Goal: Task Accomplishment & Management: Manage account settings

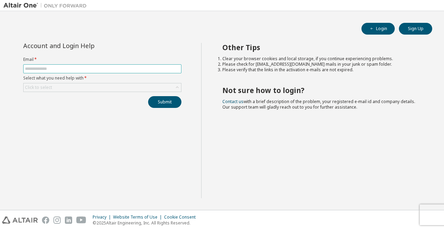
click at [51, 70] on input "text" at bounding box center [102, 69] width 155 height 6
click at [41, 85] on div "Click to select" at bounding box center [38, 88] width 27 height 6
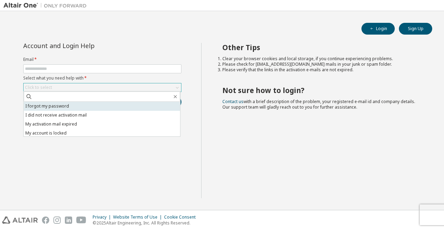
click at [56, 107] on li "I forgot my password" at bounding box center [102, 106] width 156 height 9
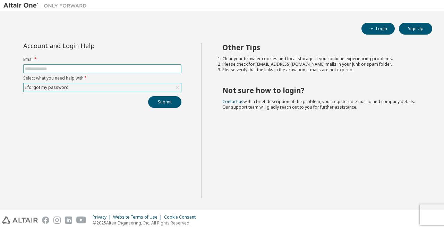
click at [67, 70] on input "text" at bounding box center [102, 69] width 155 height 6
click at [84, 53] on div "Account and Login Help Email * Select what you need help with * I forgot my pas…" at bounding box center [102, 75] width 166 height 65
drag, startPoint x: 0, startPoint y: 0, endPoint x: 94, endPoint y: 69, distance: 116.6
click at [94, 69] on input "text" at bounding box center [102, 69] width 155 height 6
type input "**********"
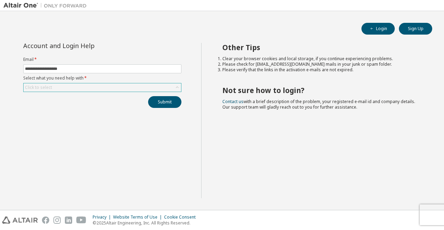
click at [87, 86] on div "Click to select" at bounding box center [102, 88] width 157 height 8
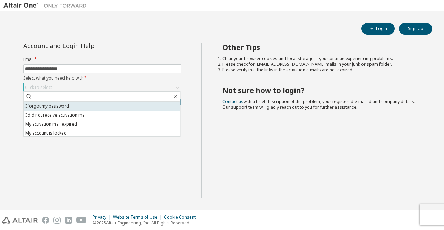
click at [57, 108] on li "I forgot my password" at bounding box center [102, 106] width 156 height 9
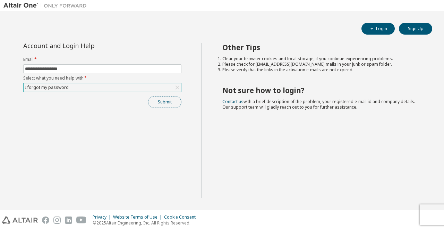
click at [168, 99] on button "Submit" at bounding box center [164, 102] width 33 height 12
click at [169, 104] on button "Submit" at bounding box center [164, 102] width 33 height 12
click at [125, 86] on div "I forgot my password" at bounding box center [102, 88] width 157 height 8
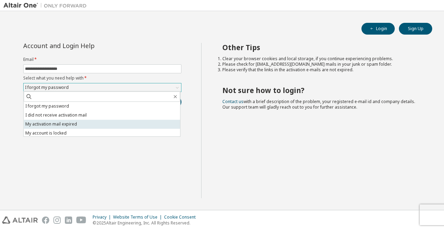
click at [73, 125] on li "My activation mail expired" at bounding box center [102, 124] width 156 height 9
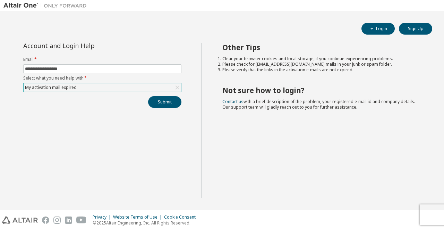
click at [137, 87] on div "My activation mail expired" at bounding box center [102, 88] width 157 height 8
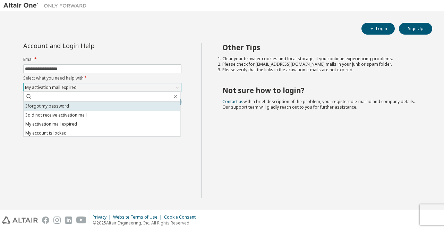
click at [90, 105] on li "I forgot my password" at bounding box center [102, 106] width 156 height 9
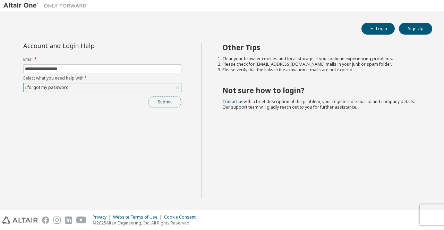
click at [170, 104] on button "Submit" at bounding box center [164, 102] width 33 height 12
click at [81, 84] on div "I forgot my password" at bounding box center [102, 88] width 157 height 8
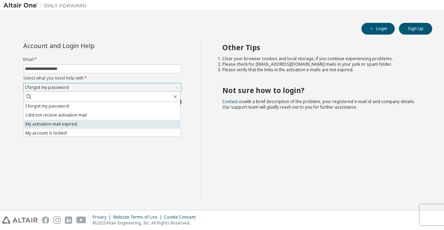
click at [51, 123] on li "My activation mail expired" at bounding box center [102, 124] width 156 height 9
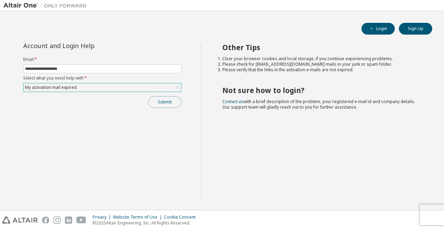
click at [158, 101] on button "Submit" at bounding box center [164, 102] width 33 height 12
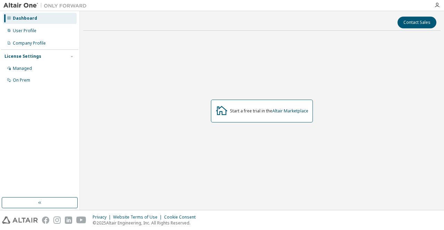
click at [41, 23] on div "Dashboard" at bounding box center [40, 18] width 74 height 11
click at [39, 199] on button "button" at bounding box center [40, 203] width 76 height 11
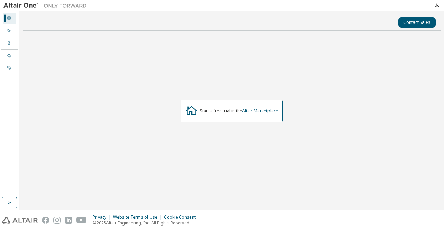
click at [435, 9] on div at bounding box center [437, 5] width 14 height 10
click at [438, 4] on icon "button" at bounding box center [437, 5] width 6 height 6
